Goal: Download file/media

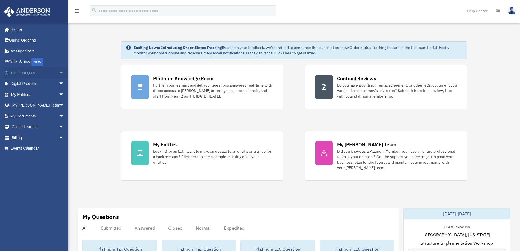
click at [59, 74] on span "arrow_drop_down" at bounding box center [64, 72] width 11 height 11
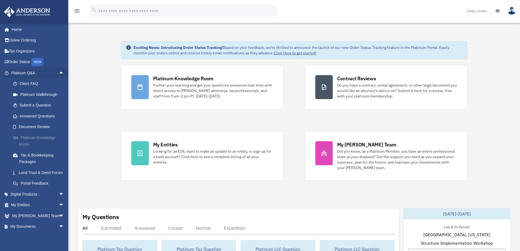
click at [37, 137] on link "Platinum Knowledge Room" at bounding box center [40, 140] width 65 height 17
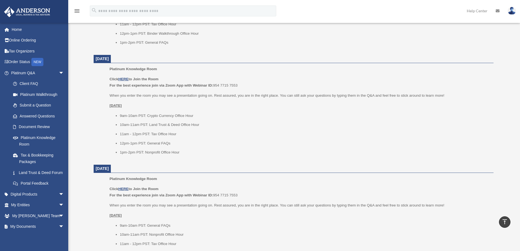
scroll to position [273, 0]
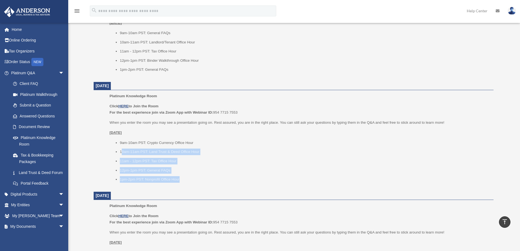
drag, startPoint x: 177, startPoint y: 177, endPoint x: 121, endPoint y: 149, distance: 62.2
click at [121, 149] on ul "9am-10am PST: Crypto Currency Office Hour 10am-11am PST: Land Trust & Deed Offi…" at bounding box center [300, 161] width 380 height 43
click at [167, 156] on ul "9am-10am PST: Crypto Currency Office Hour 10am-11am PST: Land Trust & Deed Offi…" at bounding box center [300, 161] width 380 height 43
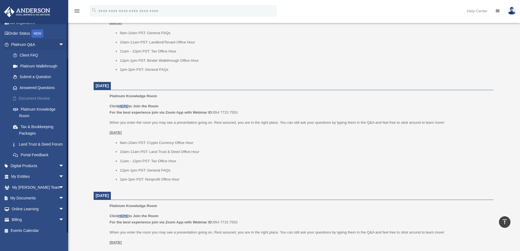
scroll to position [40, 0]
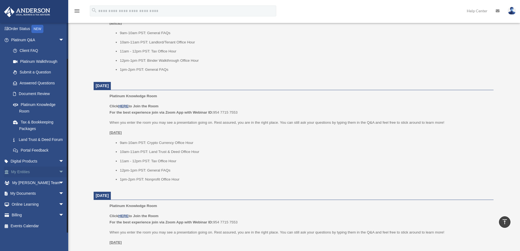
click at [21, 168] on link "My Entities arrow_drop_down" at bounding box center [38, 172] width 69 height 11
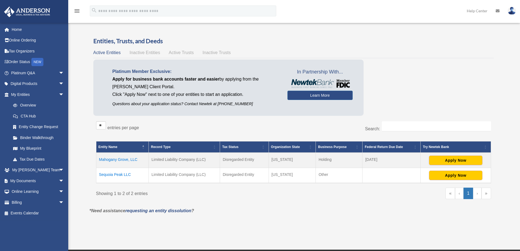
scroll to position [46, 0]
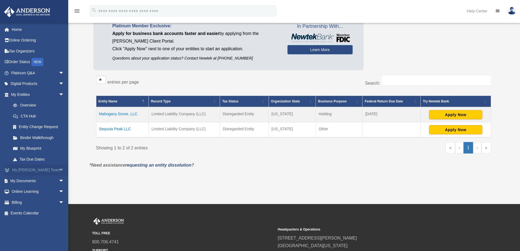
click at [59, 170] on span "arrow_drop_down" at bounding box center [64, 170] width 11 height 11
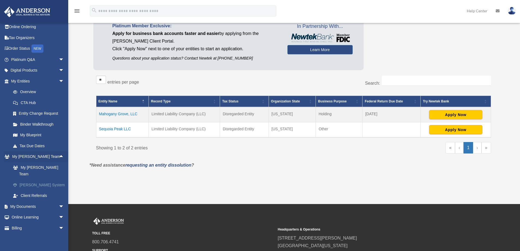
scroll to position [20, 0]
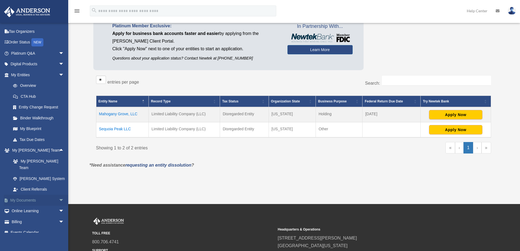
click at [59, 195] on span "arrow_drop_down" at bounding box center [64, 200] width 11 height 11
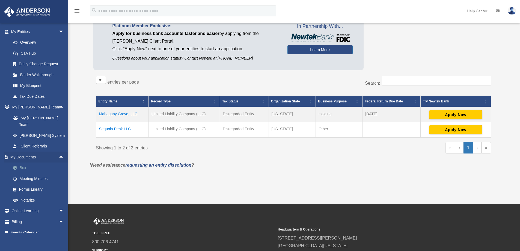
click at [22, 163] on link "Box" at bounding box center [40, 168] width 65 height 11
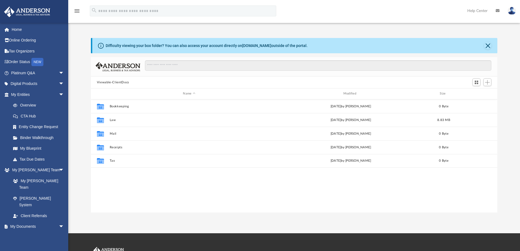
scroll to position [120, 403]
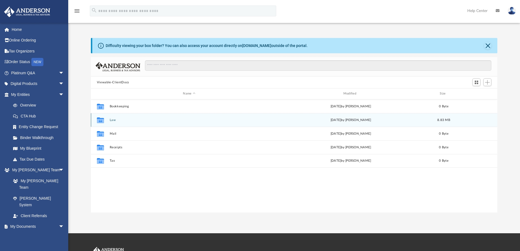
click at [111, 121] on button "Law" at bounding box center [189, 120] width 159 height 4
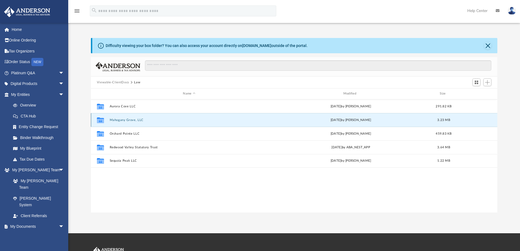
click at [119, 120] on button "Mahogany Grove, LLC" at bounding box center [189, 120] width 159 height 4
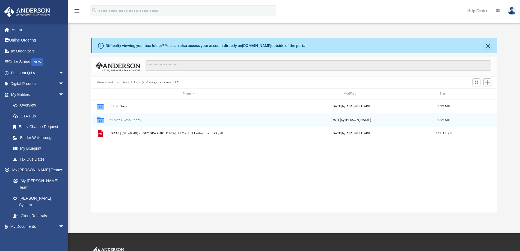
click at [125, 120] on button "Minutes-Resolutions" at bounding box center [189, 120] width 159 height 4
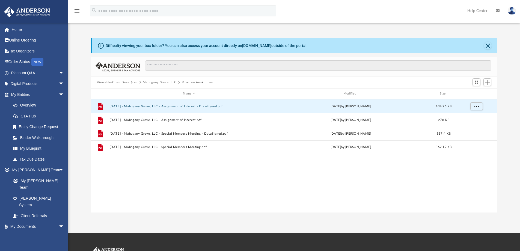
click at [157, 106] on button "2025.06.24 - Mahogany Grove, LLC - Assignment of Interest - DocuSigned.pdf" at bounding box center [189, 107] width 159 height 4
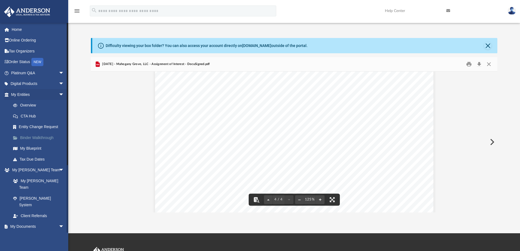
scroll to position [1275, 0]
click at [319, 200] on button "File preview" at bounding box center [320, 200] width 9 height 12
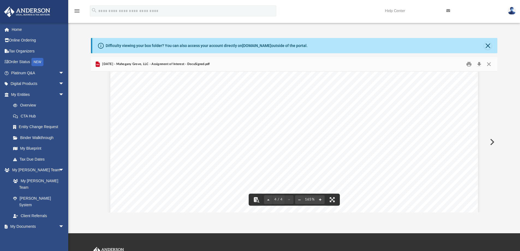
click at [319, 200] on button "File preview" at bounding box center [320, 200] width 9 height 12
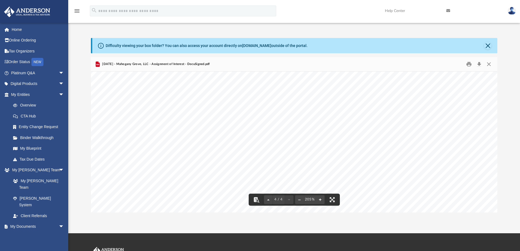
click at [319, 200] on button "File preview" at bounding box center [320, 200] width 9 height 12
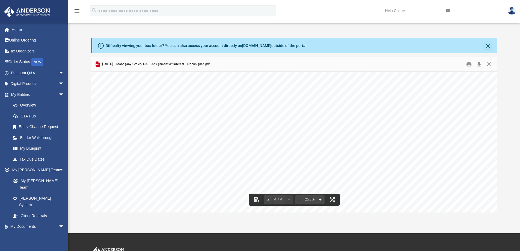
click at [319, 200] on button "File preview" at bounding box center [320, 200] width 9 height 12
click at [318, 200] on button "File preview" at bounding box center [320, 200] width 9 height 12
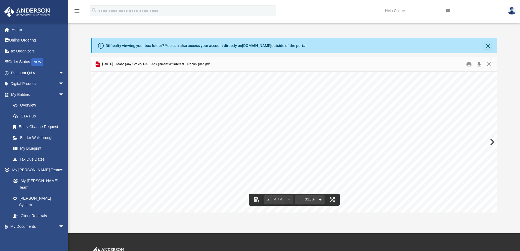
scroll to position [3220, 0]
click at [231, 139] on span "Guramrinder Singh Thind" at bounding box center [270, 142] width 100 height 13
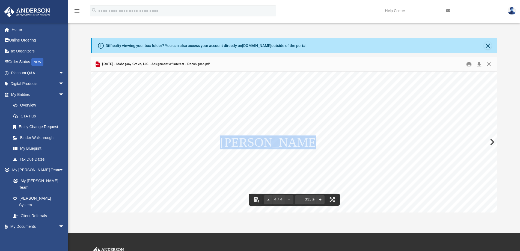
click at [231, 139] on span "Guramrinder Singh Thind" at bounding box center [270, 142] width 100 height 13
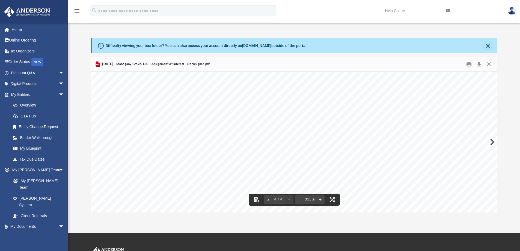
scroll to position [3311, 0]
click at [253, 168] on span "Sumeet Kaur Dhanju" at bounding box center [270, 174] width 100 height 13
click at [254, 168] on span "Sumeet Kaur Dhanju" at bounding box center [270, 174] width 100 height 13
click at [255, 168] on span "Sumeet Kaur Dhanju" at bounding box center [270, 174] width 100 height 13
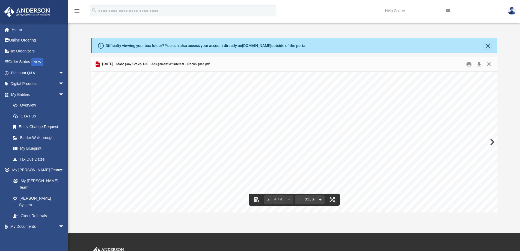
scroll to position [3448, 0]
click at [295, 198] on button "File preview" at bounding box center [299, 200] width 9 height 12
click at [296, 198] on button "File preview" at bounding box center [299, 200] width 9 height 12
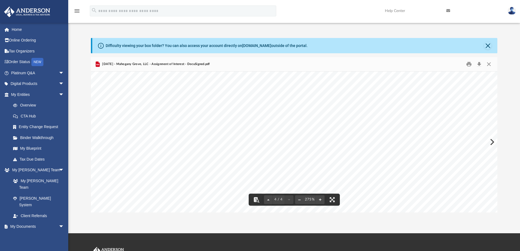
click at [296, 198] on button "File preview" at bounding box center [299, 200] width 9 height 12
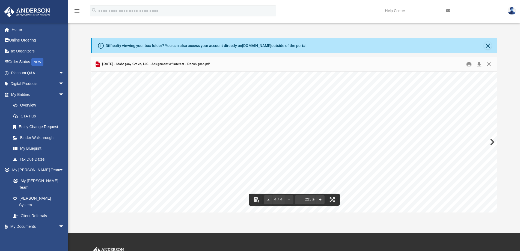
click at [296, 198] on button "File preview" at bounding box center [299, 200] width 9 height 12
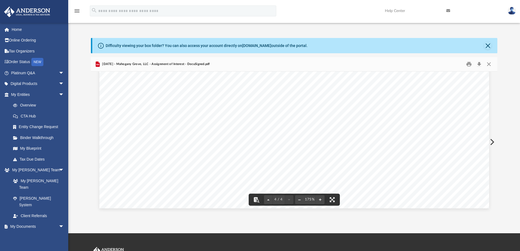
click at [296, 198] on button "File preview" at bounding box center [299, 200] width 9 height 12
click at [487, 64] on button "Close" at bounding box center [489, 64] width 10 height 8
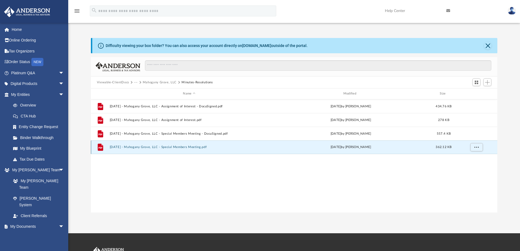
click at [174, 147] on button "2025.06.24 - Mahogany Grove, LLC - Special Members Meeting.pdf" at bounding box center [189, 147] width 159 height 4
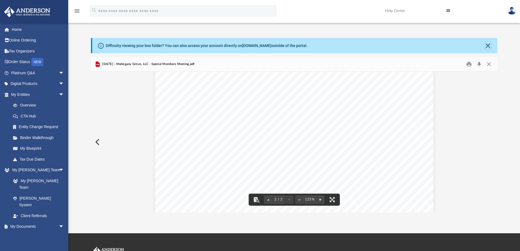
scroll to position [228, 0]
click at [489, 45] on button "Close" at bounding box center [488, 46] width 8 height 8
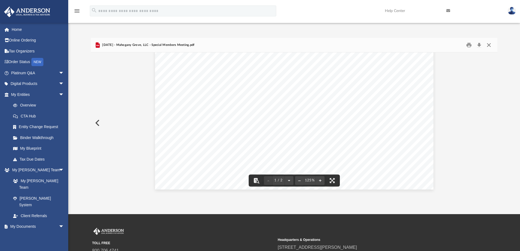
click at [488, 45] on button "Close" at bounding box center [489, 45] width 10 height 8
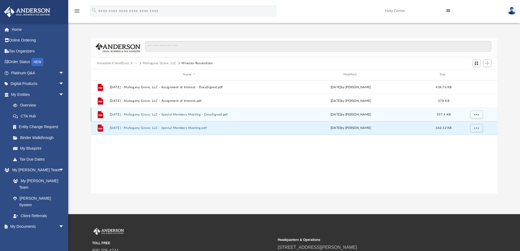
click at [202, 114] on button "2025.06.24 - Mahogany Grove, LLC - Special Members Meeting - DocuSigned.pdf" at bounding box center [189, 115] width 159 height 4
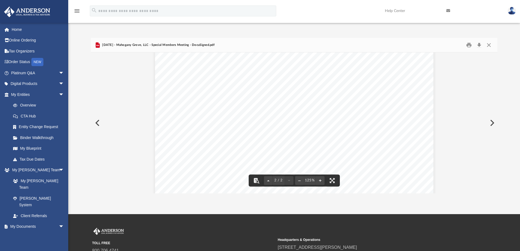
scroll to position [460, 0]
click at [322, 180] on button "File preview" at bounding box center [320, 181] width 9 height 12
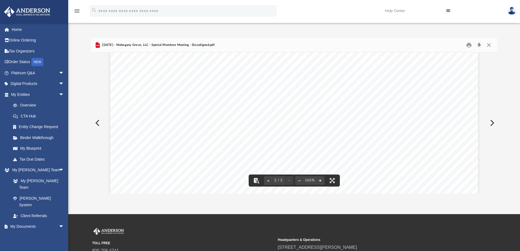
click at [322, 180] on button "File preview" at bounding box center [320, 181] width 9 height 12
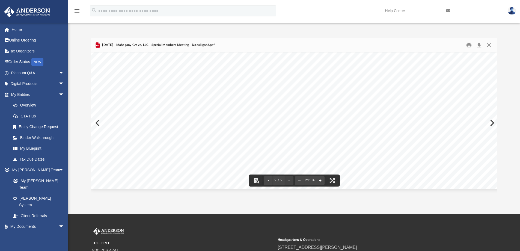
scroll to position [664, 0]
click at [295, 178] on button "File preview" at bounding box center [299, 181] width 9 height 12
click at [299, 179] on button "File preview" at bounding box center [299, 181] width 9 height 12
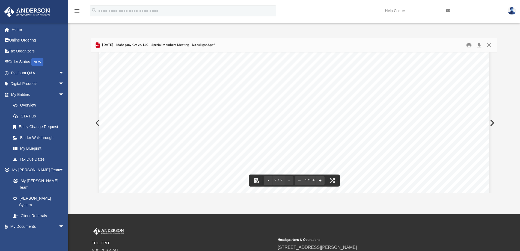
click at [299, 179] on button "File preview" at bounding box center [299, 181] width 9 height 12
